Goal: Transaction & Acquisition: Purchase product/service

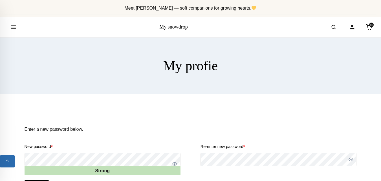
click at [174, 164] on span at bounding box center [174, 163] width 5 height 5
click at [350, 160] on span at bounding box center [350, 159] width 5 height 5
click at [380, 128] on div "Enter a new password below. New password * Strong Re-enter new password * Save" at bounding box center [190, 164] width 381 height 94
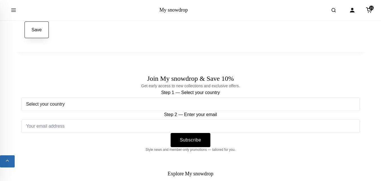
click at [40, 36] on button "Save" at bounding box center [37, 29] width 24 height 17
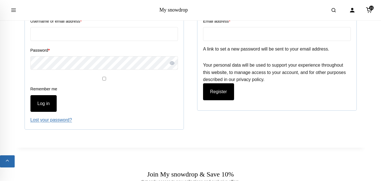
scroll to position [147, 0]
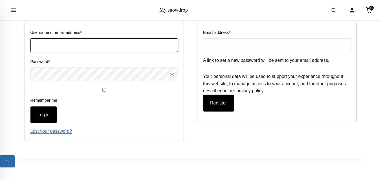
click at [56, 44] on input "Username or email address *" at bounding box center [104, 45] width 148 height 14
click at [56, 41] on input "Username or email address *" at bounding box center [104, 45] width 148 height 14
click at [54, 41] on input "Username or email address *" at bounding box center [104, 45] width 148 height 14
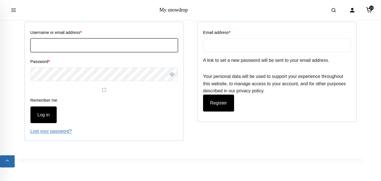
click at [54, 41] on input "Username or email address *" at bounding box center [104, 45] width 148 height 14
type input "[PERSON_NAME][EMAIL_ADDRESS][DOMAIN_NAME]"
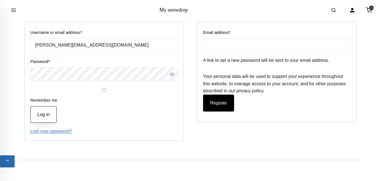
click at [46, 112] on button "Log in" at bounding box center [43, 114] width 27 height 17
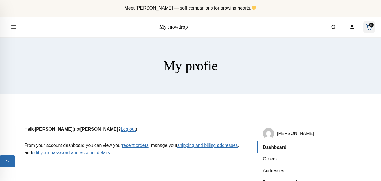
click at [369, 25] on span "15" at bounding box center [371, 25] width 5 height 5
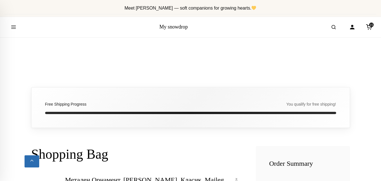
scroll to position [158, 0]
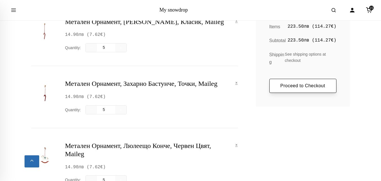
click at [309, 83] on link "Proceed to Checkout" at bounding box center [302, 86] width 67 height 14
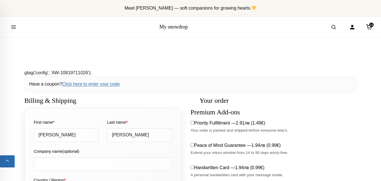
select select "BG-04"
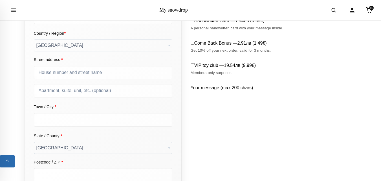
scroll to position [158, 0]
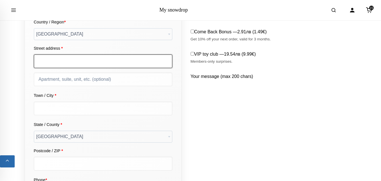
click at [94, 62] on input "Street address *" at bounding box center [103, 61] width 139 height 14
type input "София ул Пловдивско поле 11 вх1 ет4 ап10"
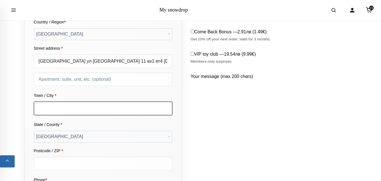
type input "[1000] СОФИЯ"
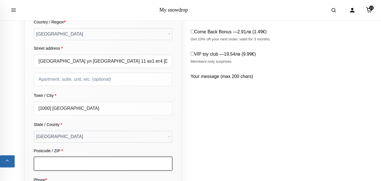
type input "1756"
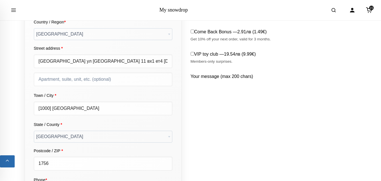
click at [169, 137] on b "State / County" at bounding box center [169, 136] width 2 height 1
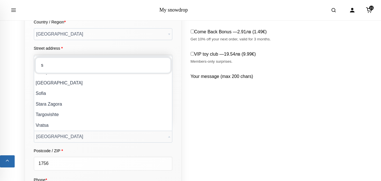
scroll to position [0, 0]
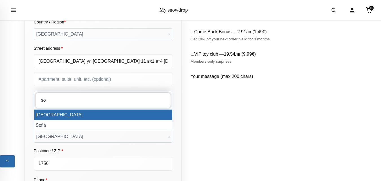
type input "so"
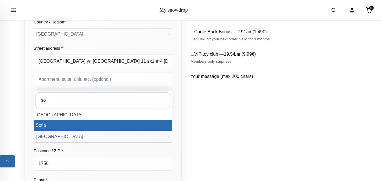
select select "BG-22"
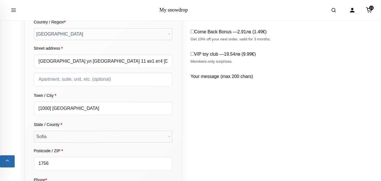
scroll to position [316, 0]
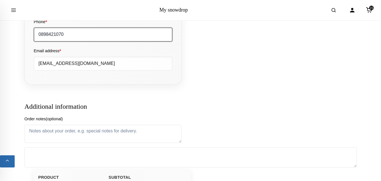
click at [84, 37] on input "0898421070" at bounding box center [103, 35] width 139 height 14
type input "0896886470"
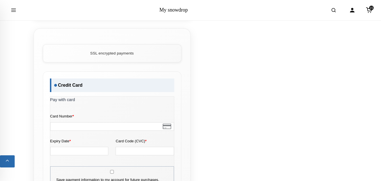
scroll to position [790, 0]
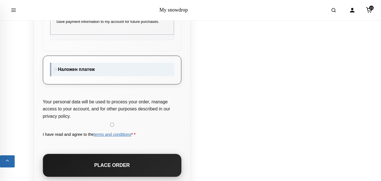
click at [54, 69] on label "Наложен платеж" at bounding box center [112, 70] width 124 height 14
click at [54, 66] on input "Наложен платеж" at bounding box center [52, 65] width 4 height 4
radio input "true"
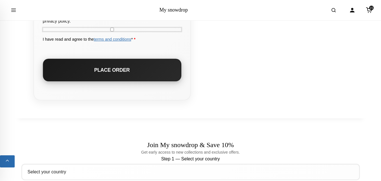
click at [113, 30] on input "I have read and agree to the terms and conditions * *" at bounding box center [112, 30] width 139 height 4
checkbox input "true"
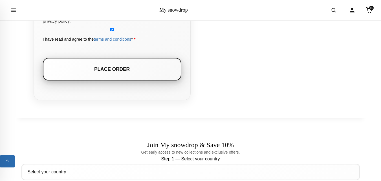
click at [127, 76] on button "Place order" at bounding box center [112, 69] width 139 height 23
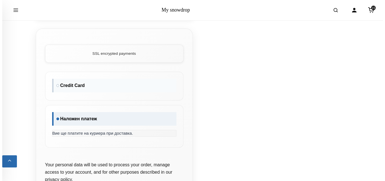
scroll to position [474, 0]
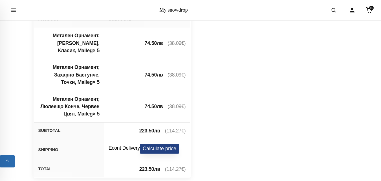
click at [155, 148] on button "Calculate price" at bounding box center [159, 149] width 39 height 10
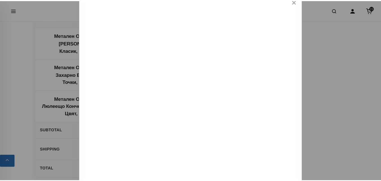
scroll to position [51, 0]
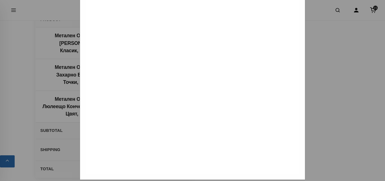
type input "[PERSON_NAME]"
type input "ул [GEOGRAPHIC_DATA] 11 вх 1 ет 4 ап 10"
type input "[GEOGRAPHIC_DATA]"
type input "1000"
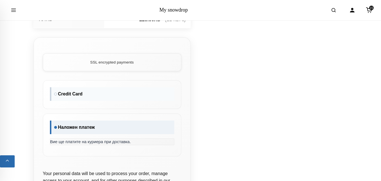
scroll to position [790, 0]
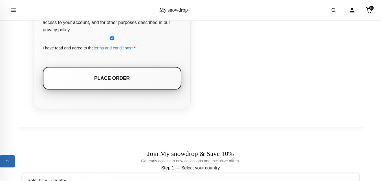
click at [109, 83] on button "Place order" at bounding box center [112, 78] width 139 height 23
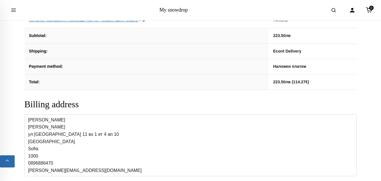
scroll to position [316, 0]
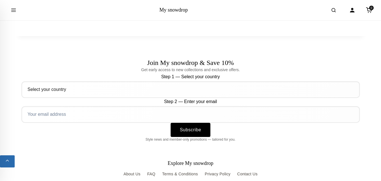
click at [378, 14] on div "My snowdrop 0" at bounding box center [190, 10] width 381 height 20
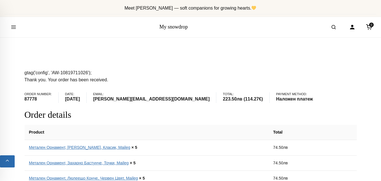
scroll to position [158, 0]
